Goal: Navigation & Orientation: Find specific page/section

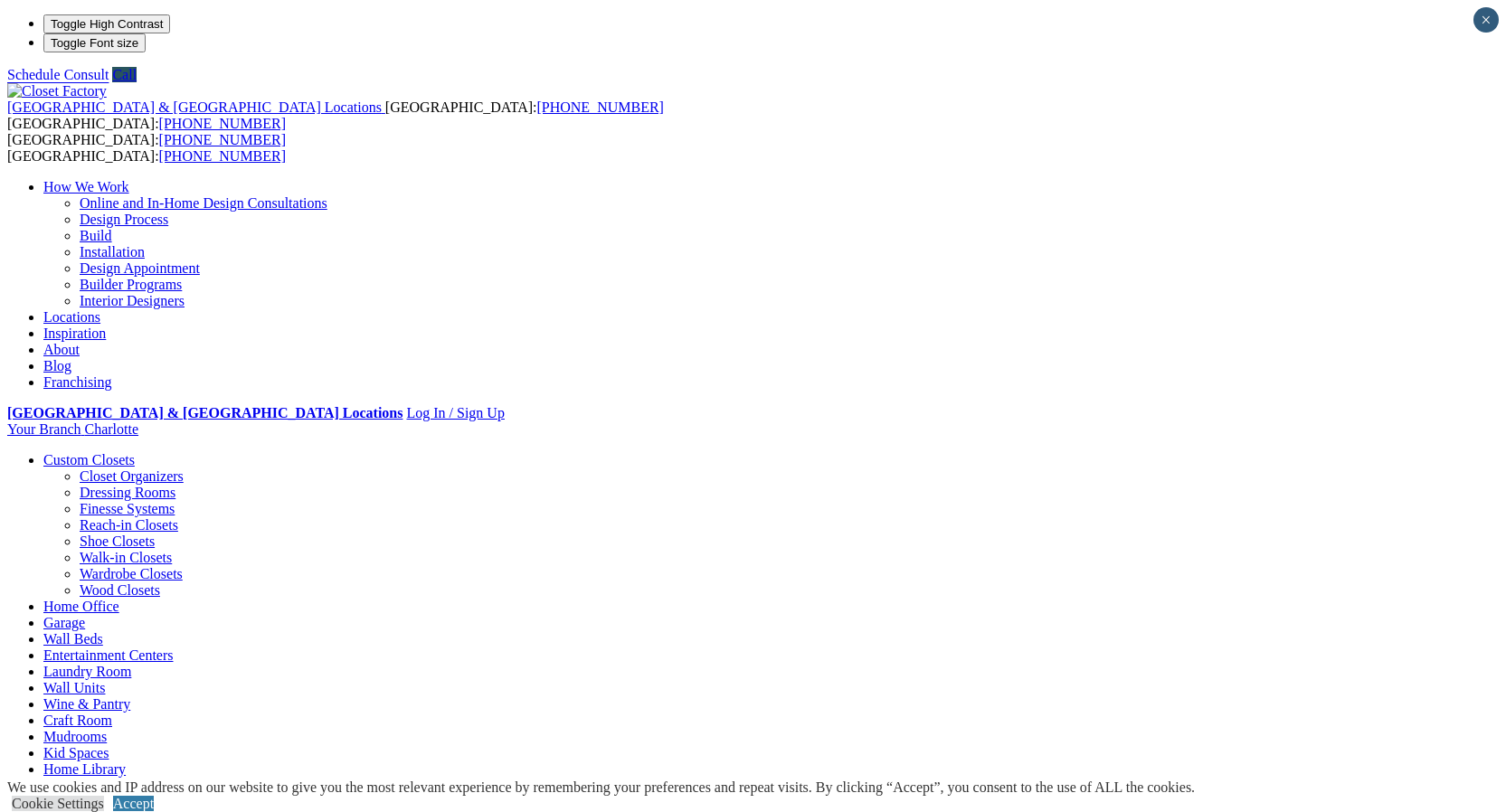
click at [125, 518] on link "Reach-in Closets" at bounding box center [129, 526] width 98 height 16
